Goal: Task Accomplishment & Management: Manage account settings

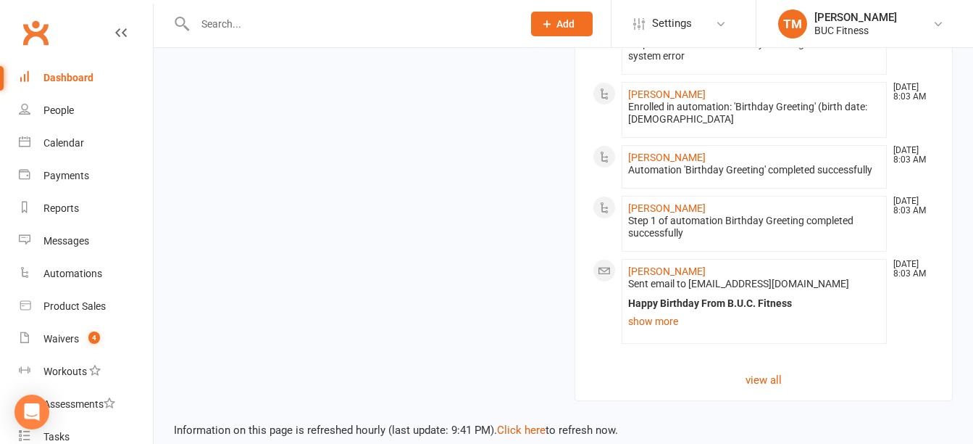
scroll to position [1320, 0]
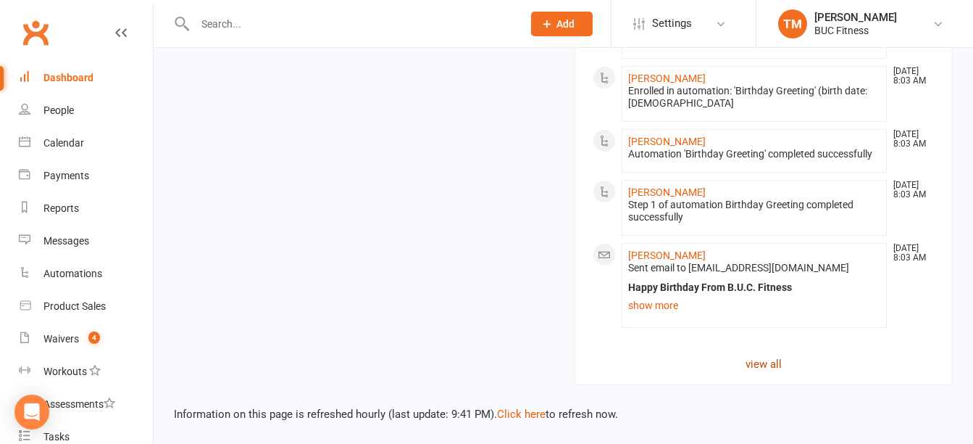
click at [765, 362] on link "view all" at bounding box center [764, 363] width 343 height 17
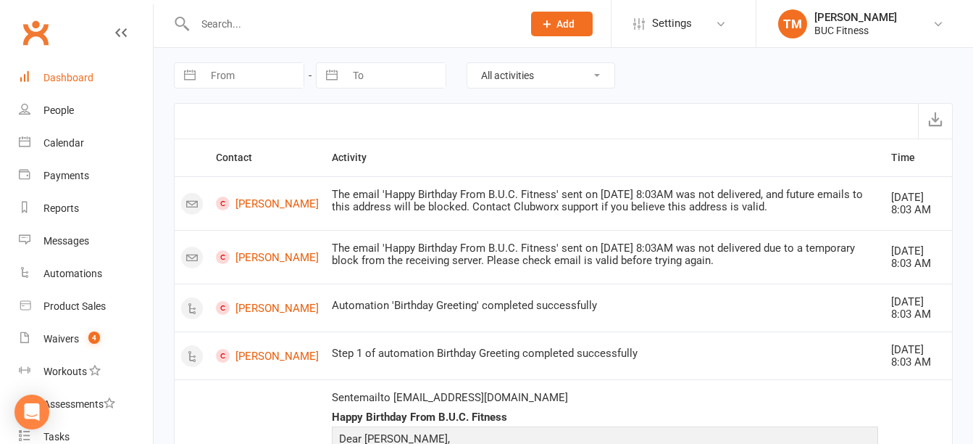
click at [68, 78] on div "Dashboard" at bounding box center [68, 78] width 50 height 12
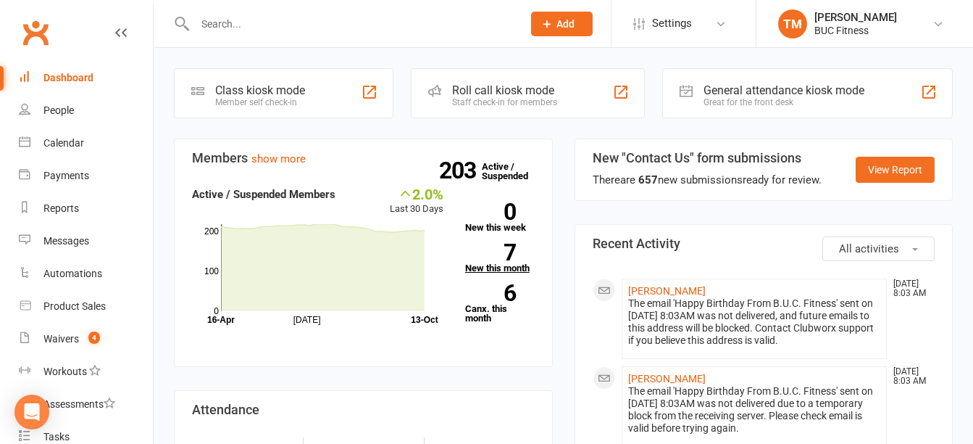
click at [503, 269] on link "7 New this month" at bounding box center [500, 258] width 70 height 29
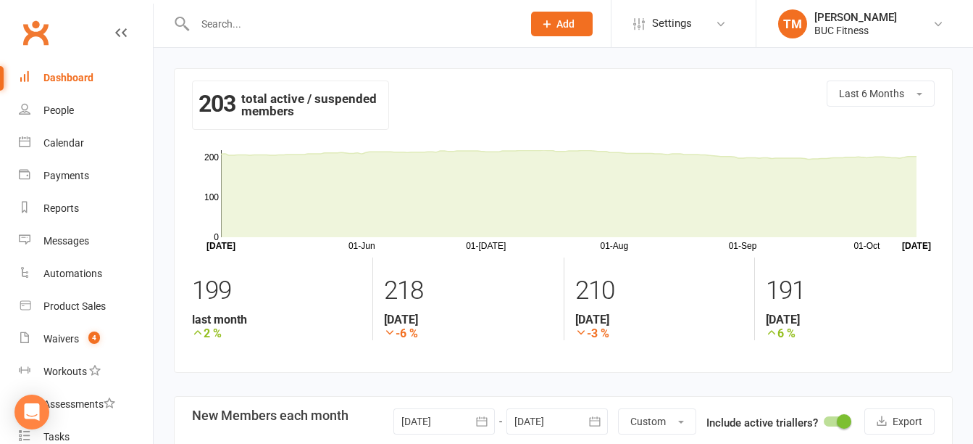
click at [74, 76] on div "Dashboard" at bounding box center [68, 78] width 50 height 12
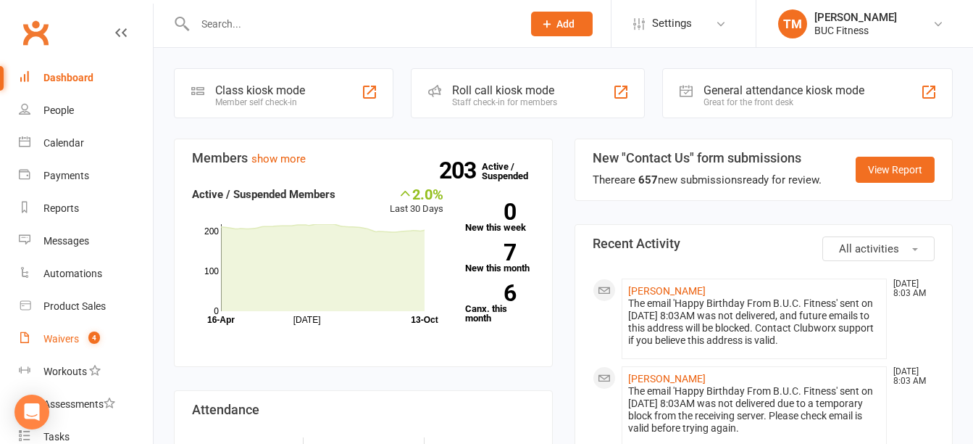
click at [48, 339] on div "Waivers" at bounding box center [61, 339] width 36 height 12
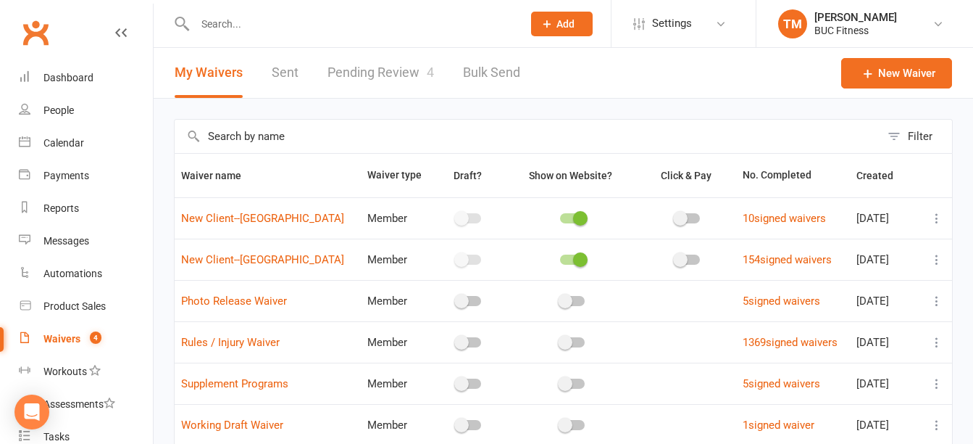
click at [391, 70] on link "Pending Review 4" at bounding box center [381, 73] width 107 height 50
